Goal: Transaction & Acquisition: Purchase product/service

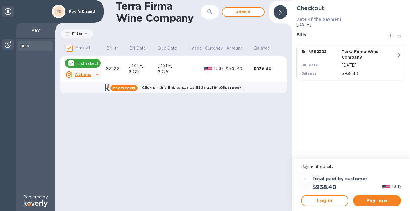
click at [23, 49] on div "Bills" at bounding box center [35, 46] width 35 height 10
click at [82, 63] on p "In checkout" at bounding box center [87, 63] width 22 height 5
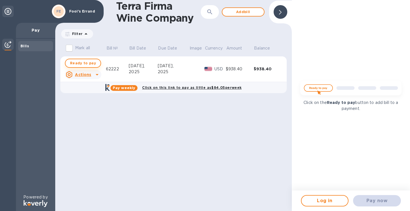
click at [86, 63] on span "Ready to pay" at bounding box center [83, 63] width 26 height 7
checkbox input "true"
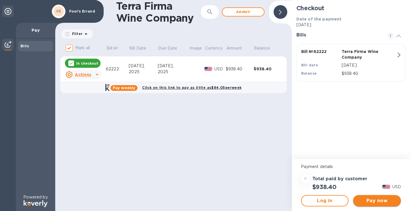
click at [373, 200] on span "Pay now" at bounding box center [377, 201] width 39 height 7
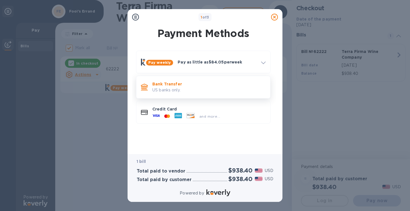
click at [198, 86] on p "Bank Transfer" at bounding box center [208, 84] width 113 height 6
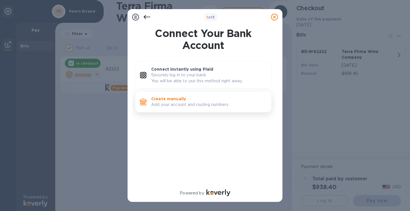
click at [174, 102] on p "Add your account and routing numbers." at bounding box center [209, 105] width 116 height 6
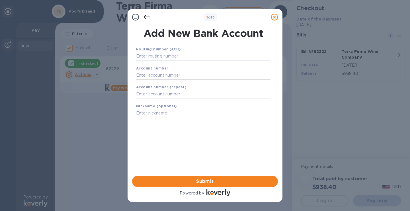
click at [165, 74] on input "text" at bounding box center [203, 75] width 135 height 9
type input "325112062970"
type input "3"
type input "325112062970"
type input "BofA"
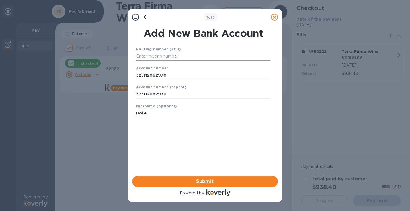
click at [172, 58] on input "text" at bounding box center [203, 56] width 135 height 9
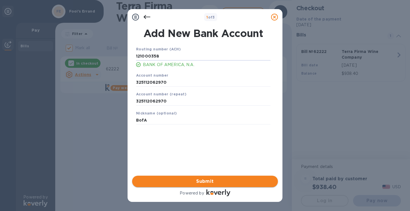
type input "121000358"
click at [206, 182] on span "Submit" at bounding box center [205, 181] width 137 height 7
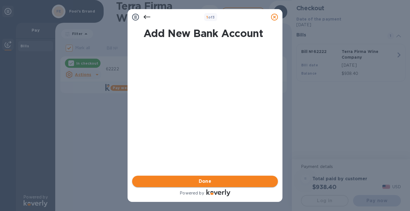
click at [206, 182] on span "Done" at bounding box center [205, 181] width 13 height 7
